Goal: Task Accomplishment & Management: Manage account settings

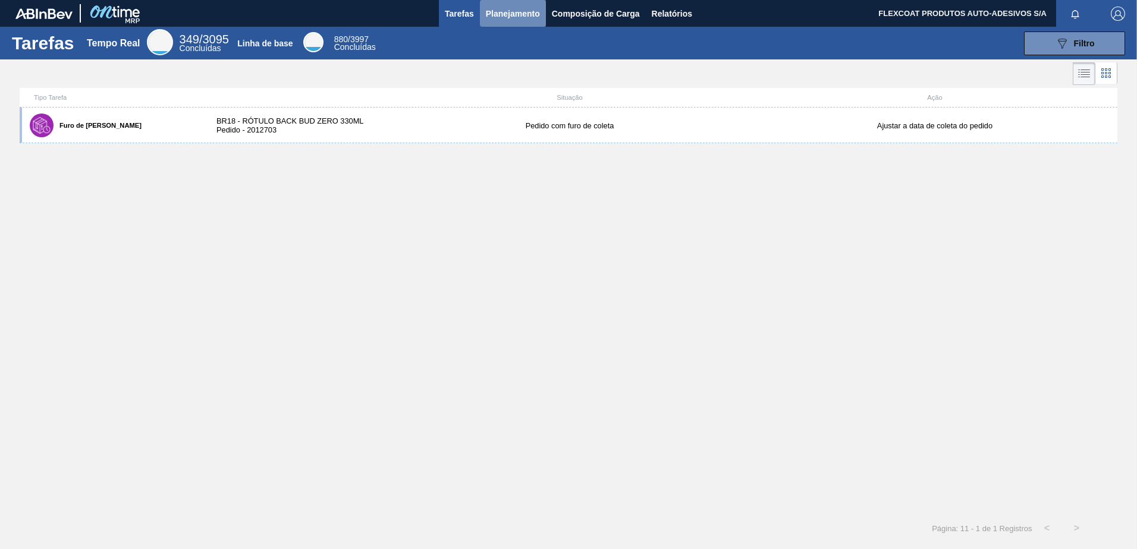
click at [486, 11] on span "Planejamento" at bounding box center [513, 14] width 54 height 14
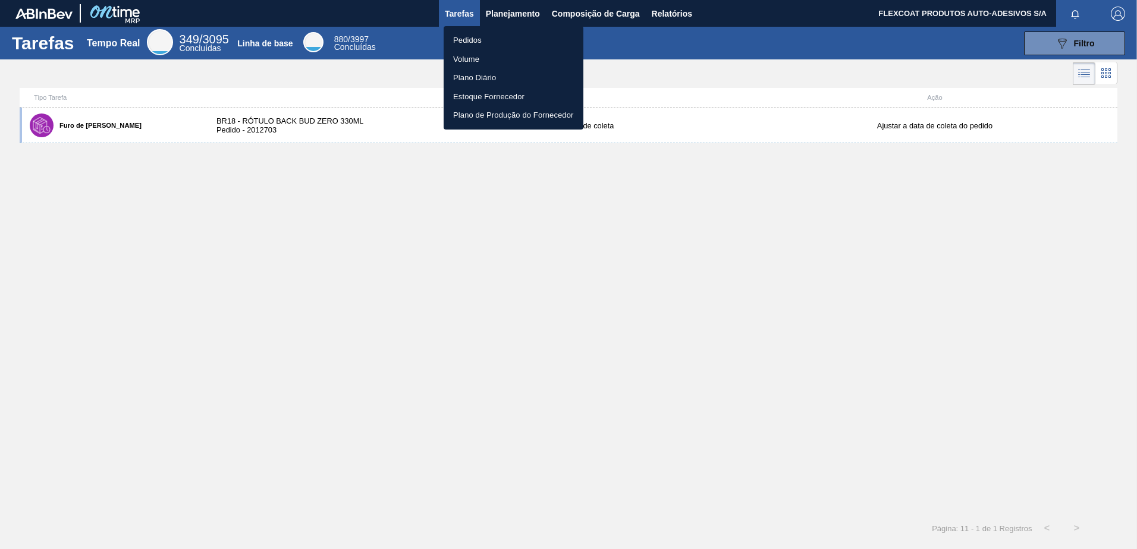
click at [469, 40] on li "Pedidos" at bounding box center [514, 40] width 140 height 19
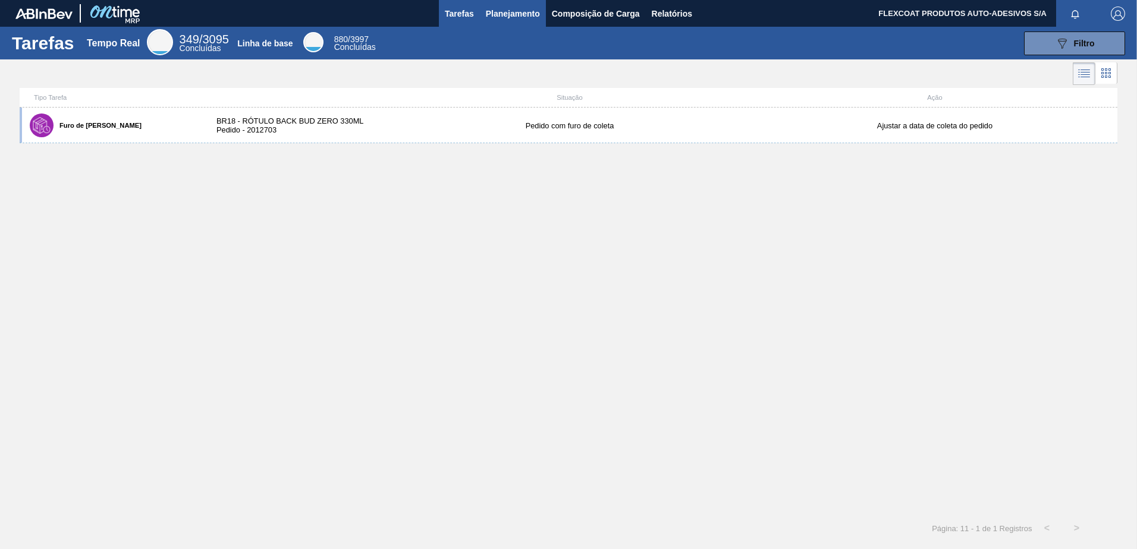
click at [500, 17] on span "Planejamento" at bounding box center [513, 14] width 54 height 14
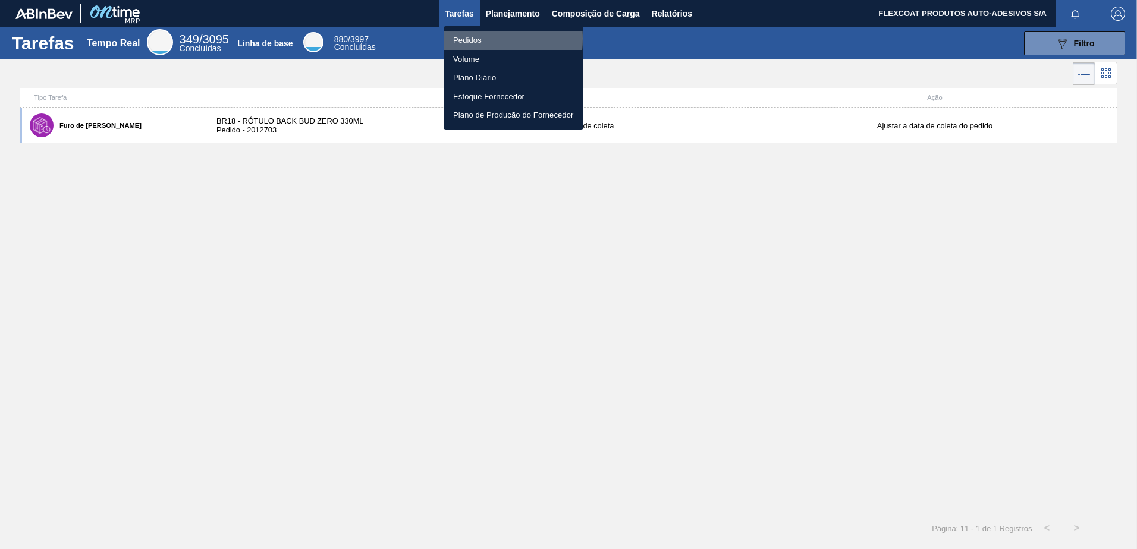
click at [464, 39] on li "Pedidos" at bounding box center [514, 40] width 140 height 19
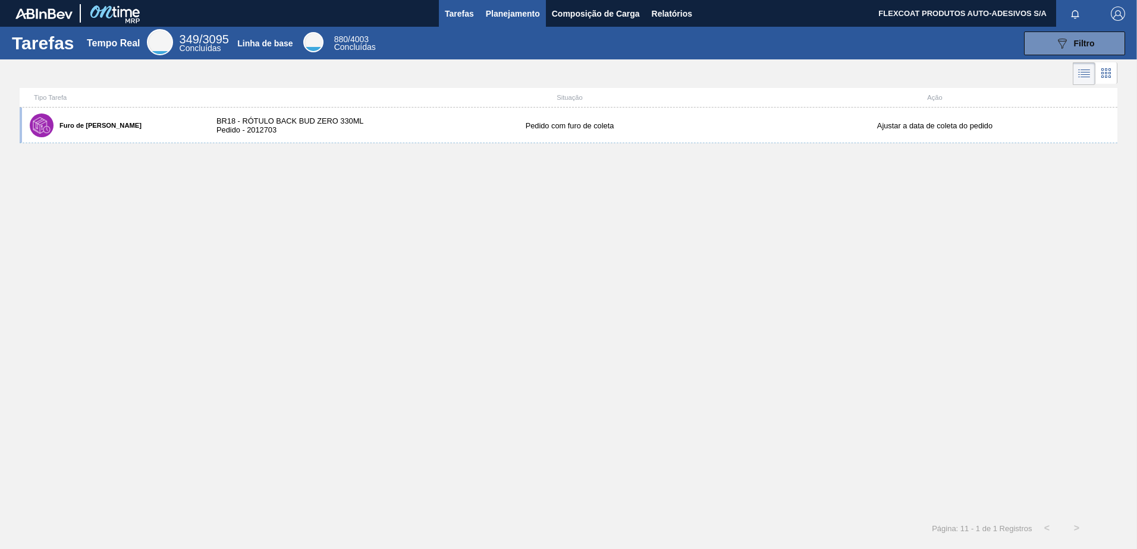
click at [498, 14] on span "Planejamento" at bounding box center [513, 14] width 54 height 14
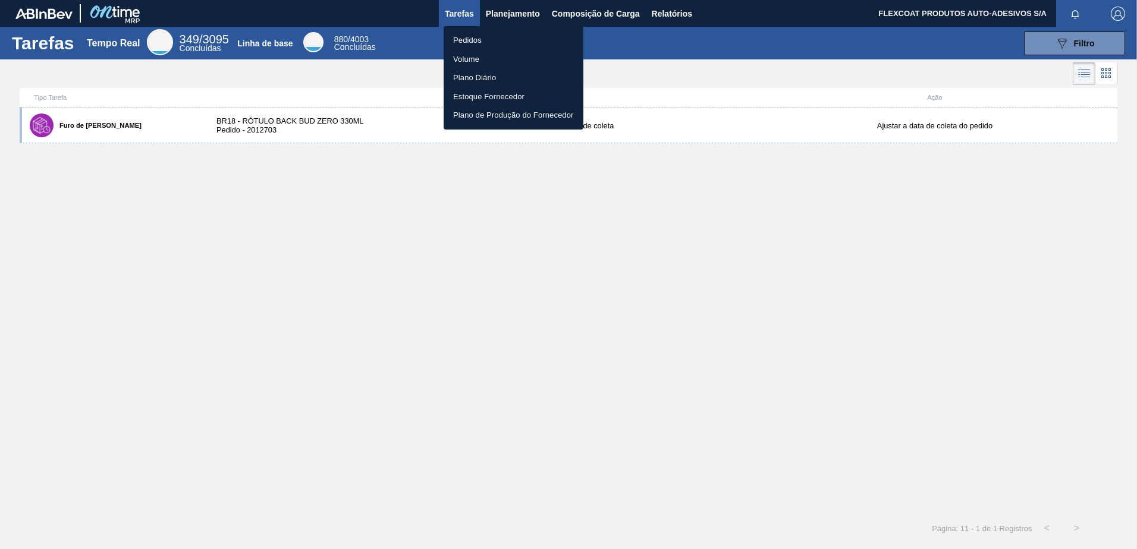
click at [463, 37] on li "Pedidos" at bounding box center [514, 40] width 140 height 19
